Goal: Find specific page/section: Find specific page/section

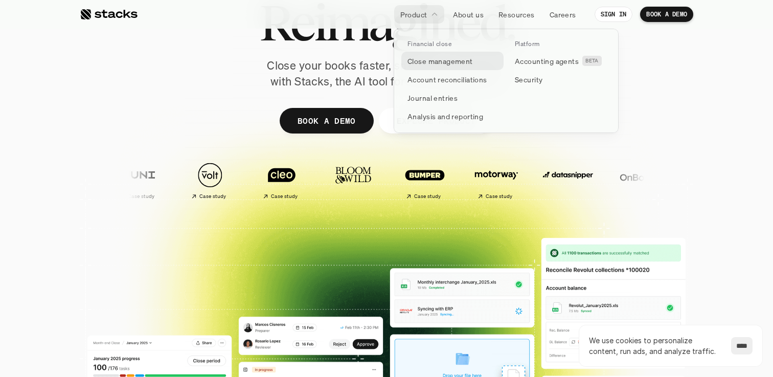
click at [437, 65] on p "Close management" at bounding box center [440, 61] width 65 height 11
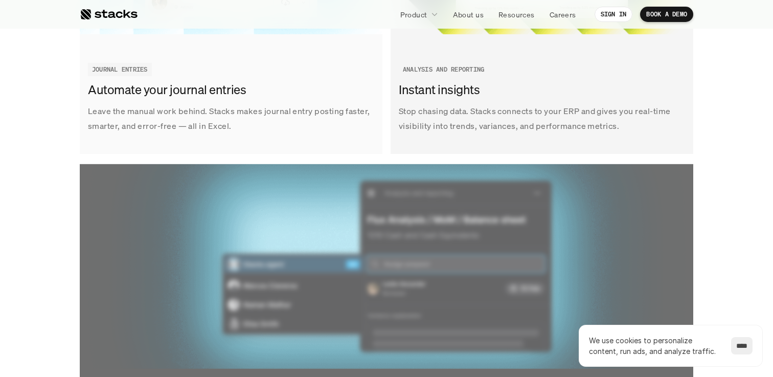
scroll to position [1731, 0]
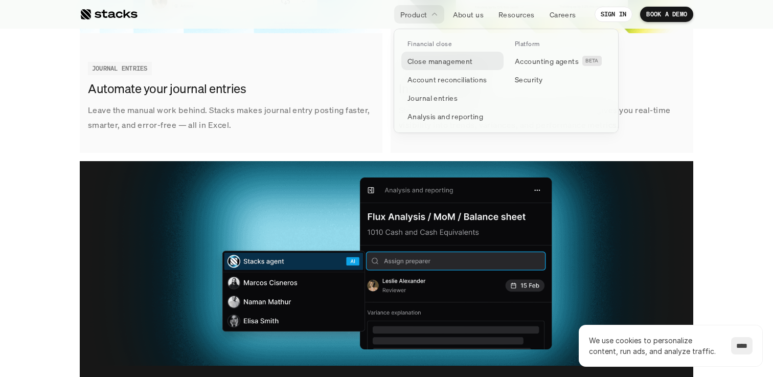
click at [439, 59] on p "Close management" at bounding box center [440, 61] width 65 height 11
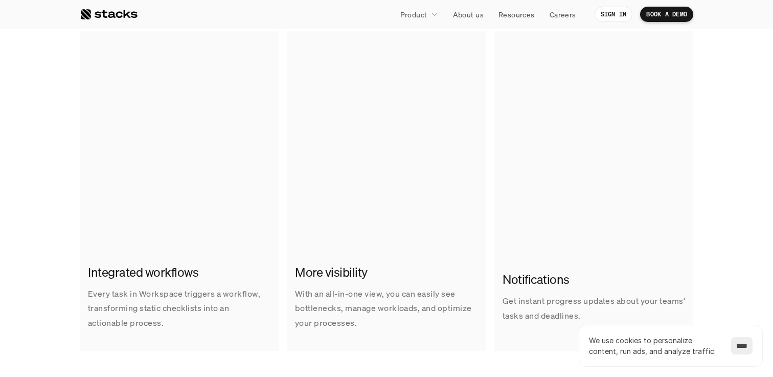
scroll to position [691, 0]
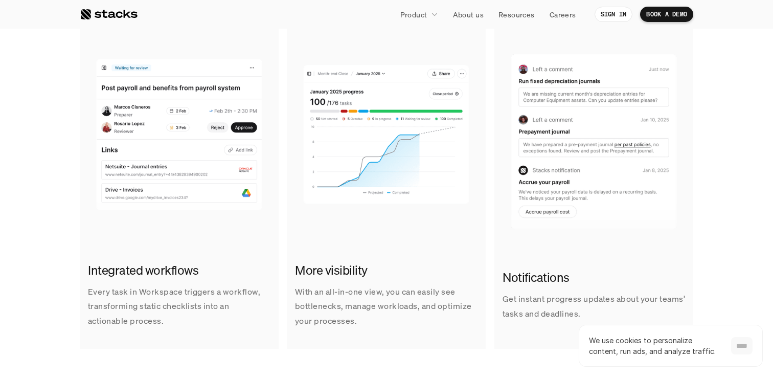
click at [735, 344] on input "****" at bounding box center [741, 345] width 21 height 17
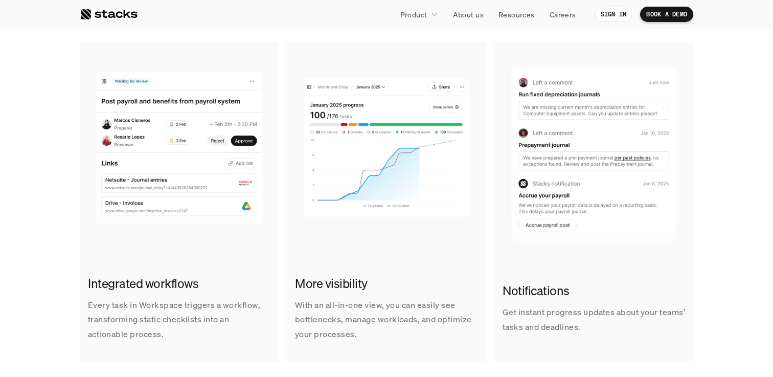
click at [118, 6] on link at bounding box center [109, 14] width 58 height 18
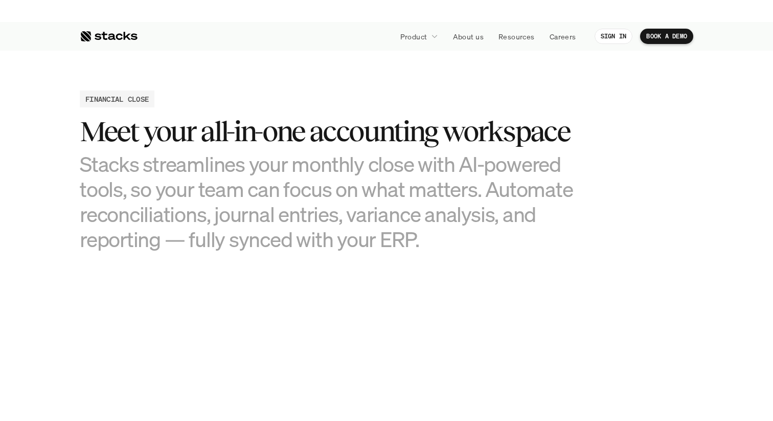
scroll to position [963, 0]
